Goal: Information Seeking & Learning: Learn about a topic

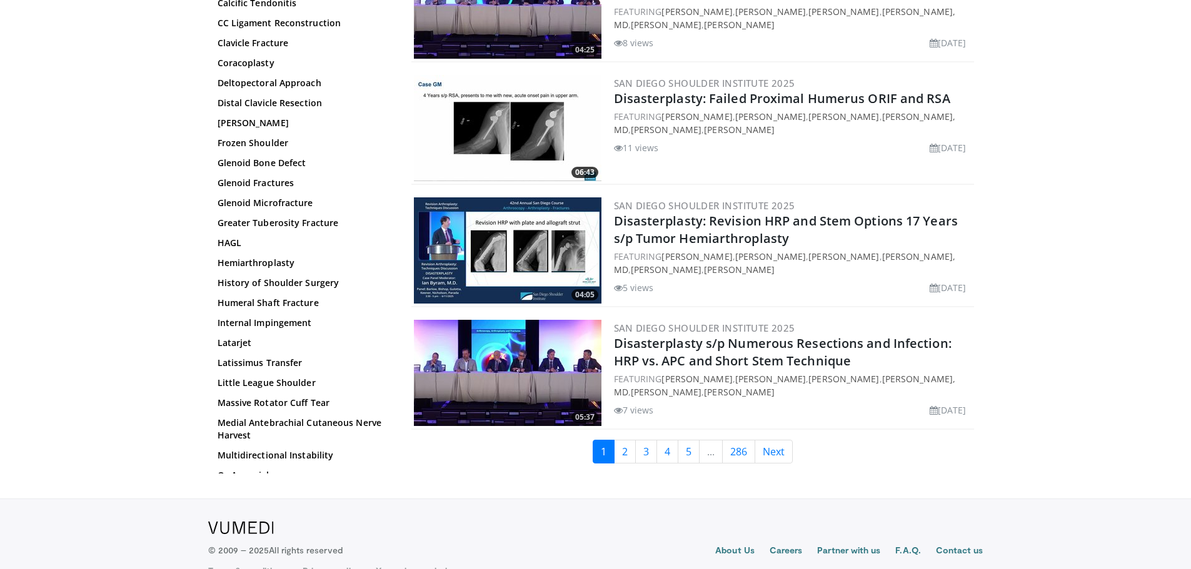
scroll to position [2929, 0]
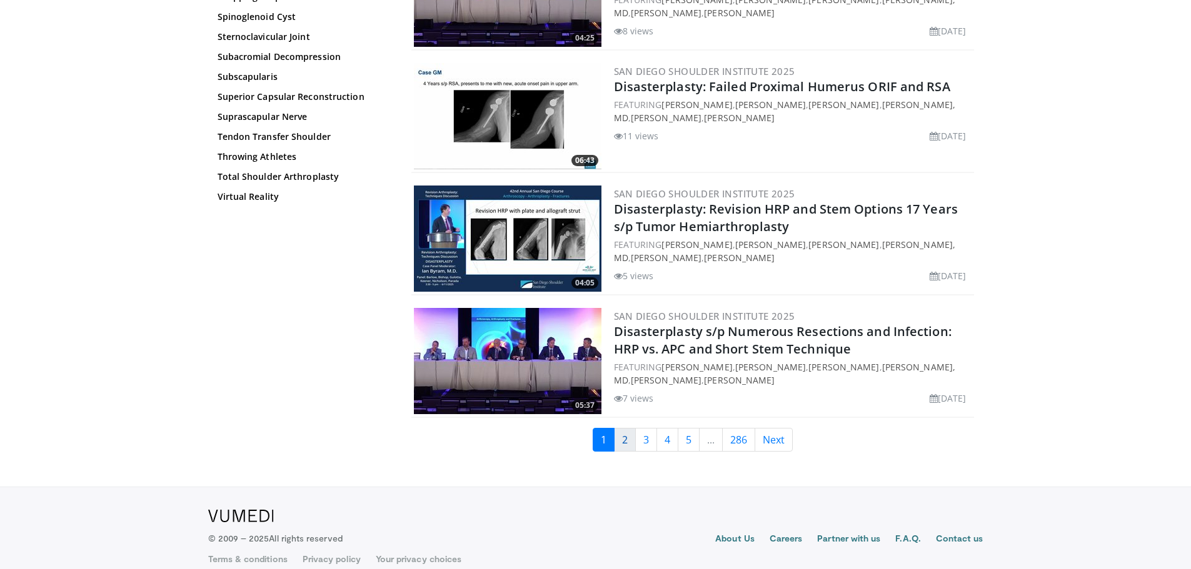
click at [626, 429] on link "2" at bounding box center [625, 440] width 22 height 24
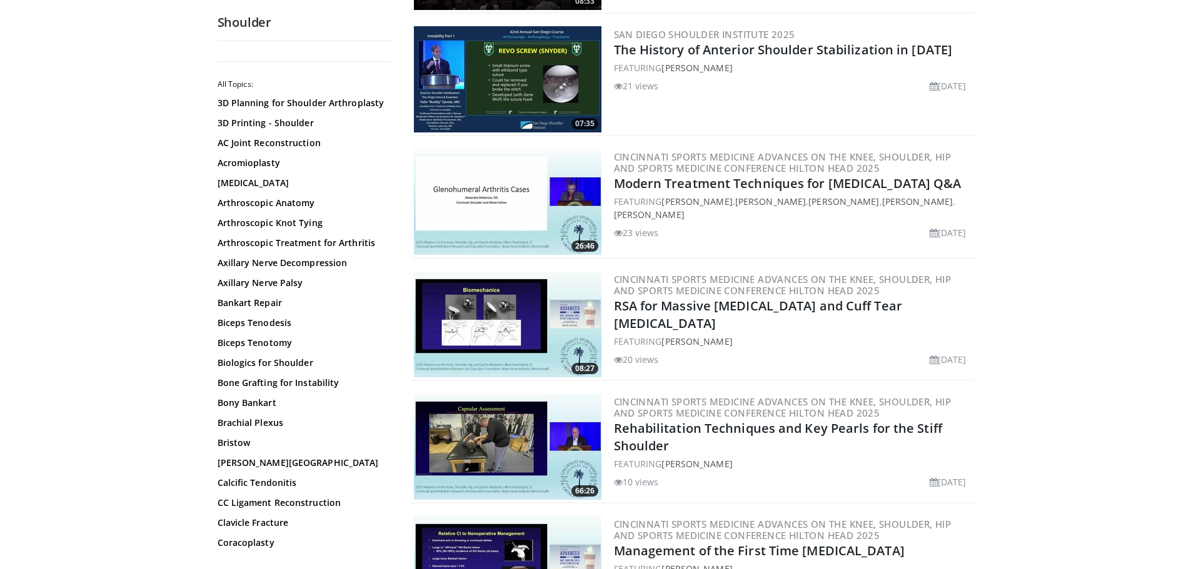
scroll to position [875, 0]
